Goal: Information Seeking & Learning: Learn about a topic

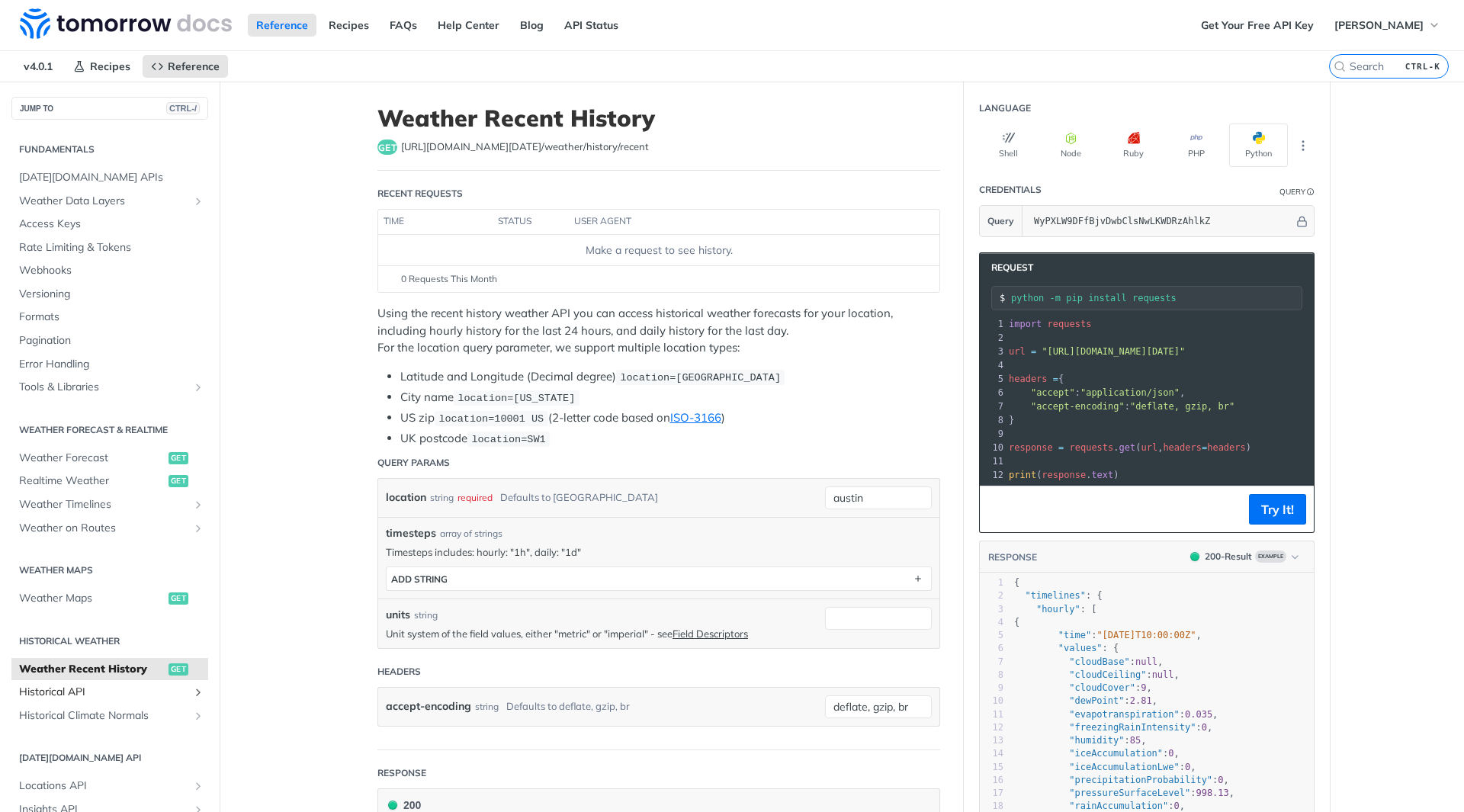
click at [67, 692] on span "Historical API" at bounding box center [104, 693] width 169 height 15
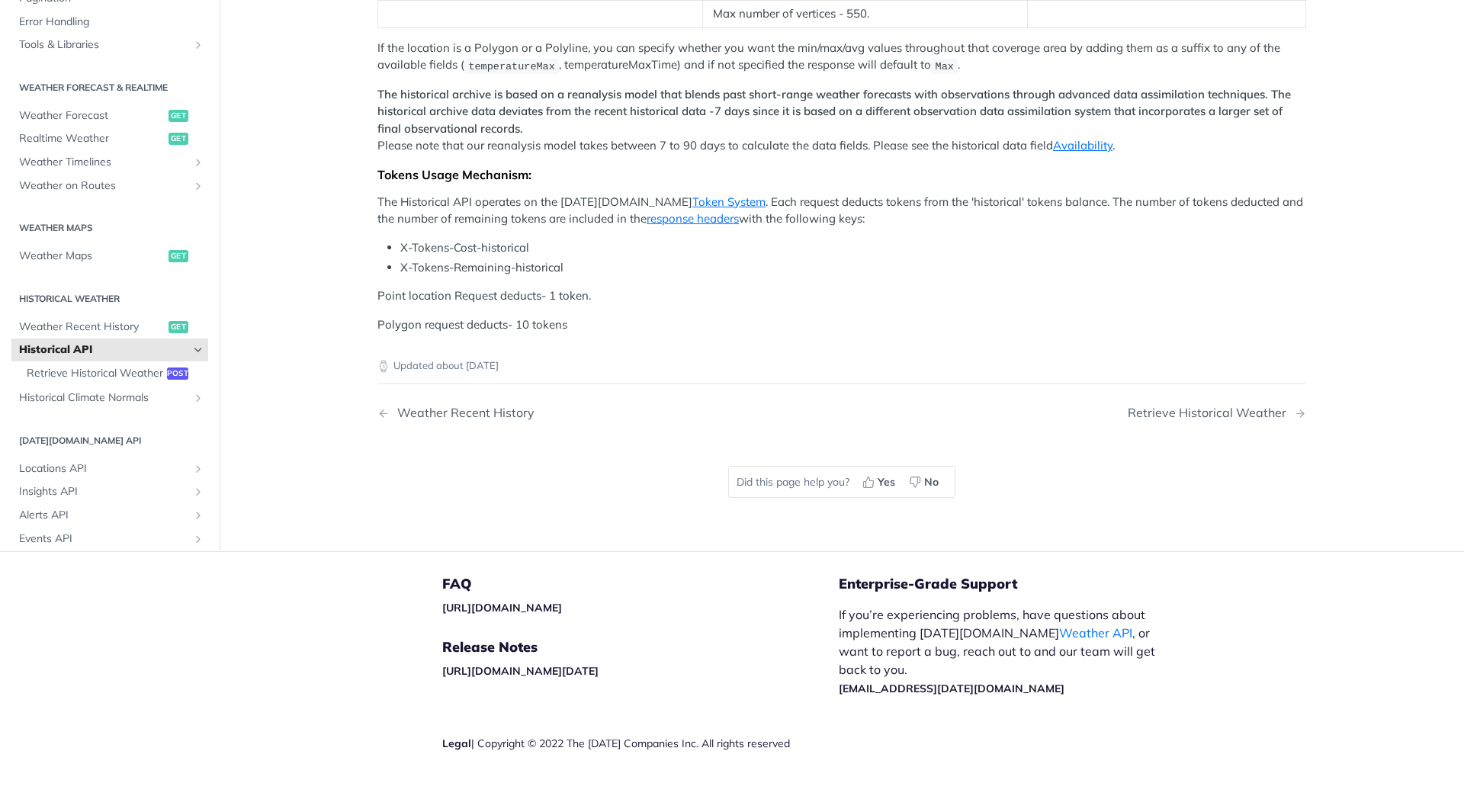
scroll to position [381, 0]
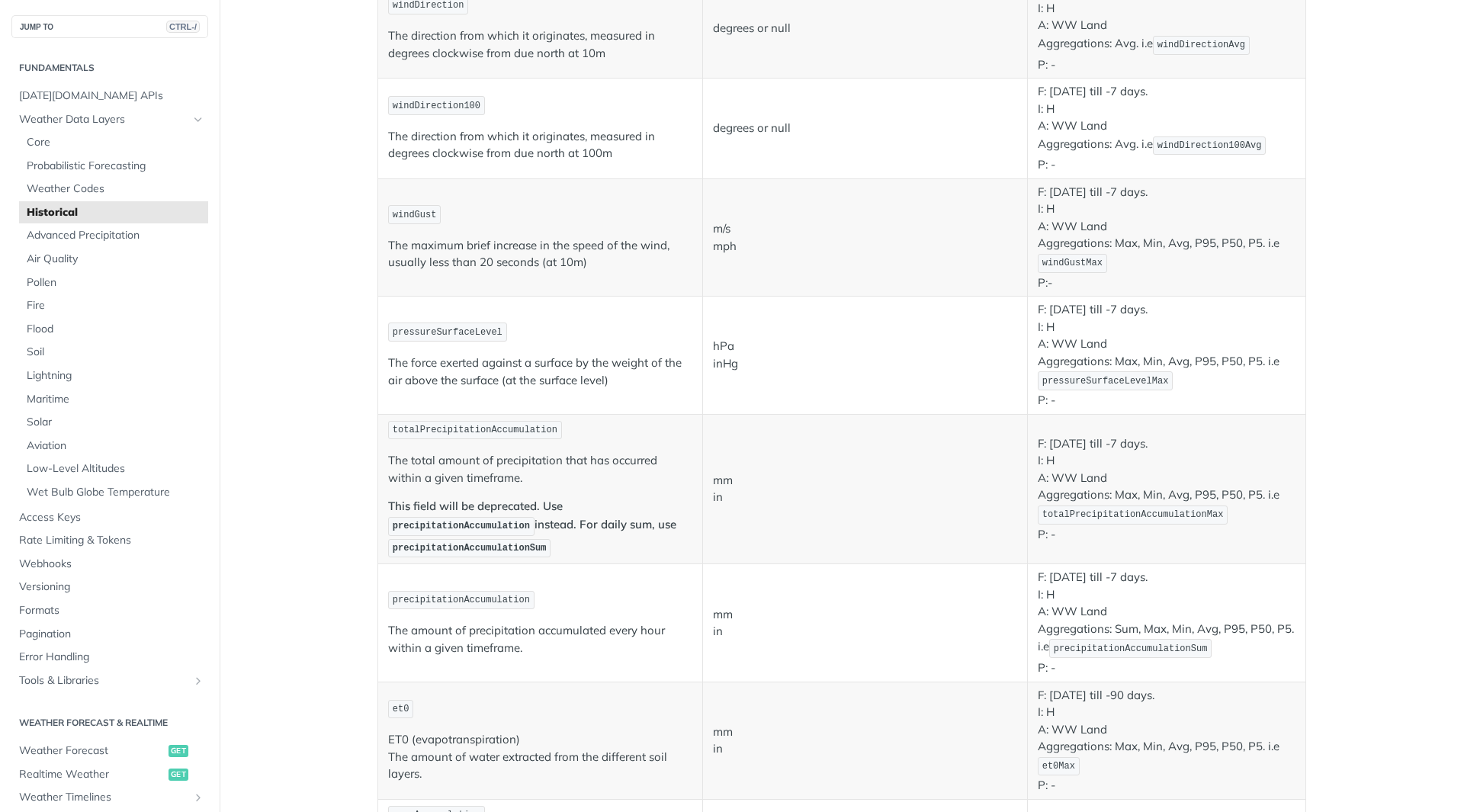
scroll to position [915, 0]
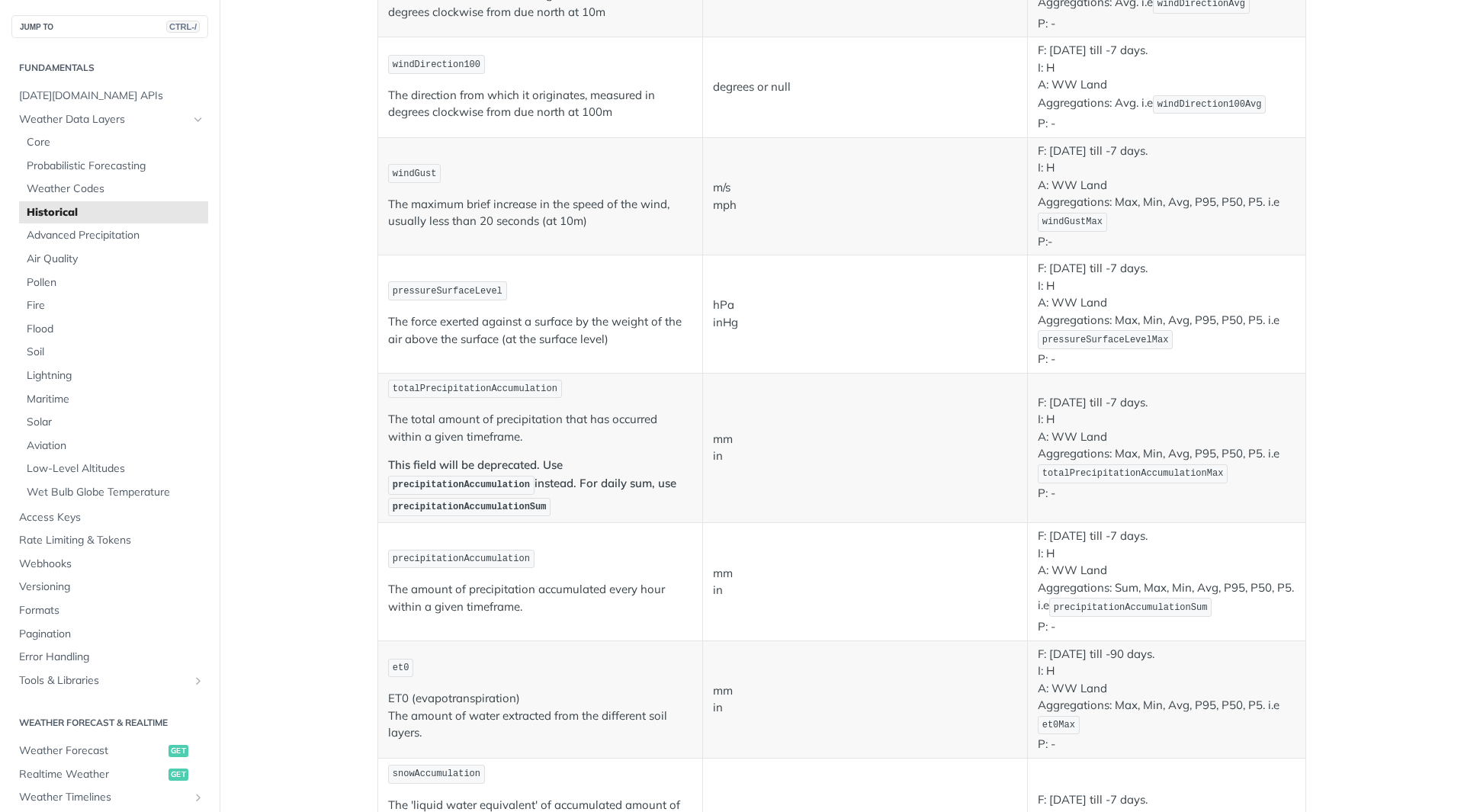
click at [468, 506] on span "precipitationAccumulationSum" at bounding box center [470, 508] width 154 height 11
copy span "precipitationAccumulationSum"
